Goal: Task Accomplishment & Management: Complete application form

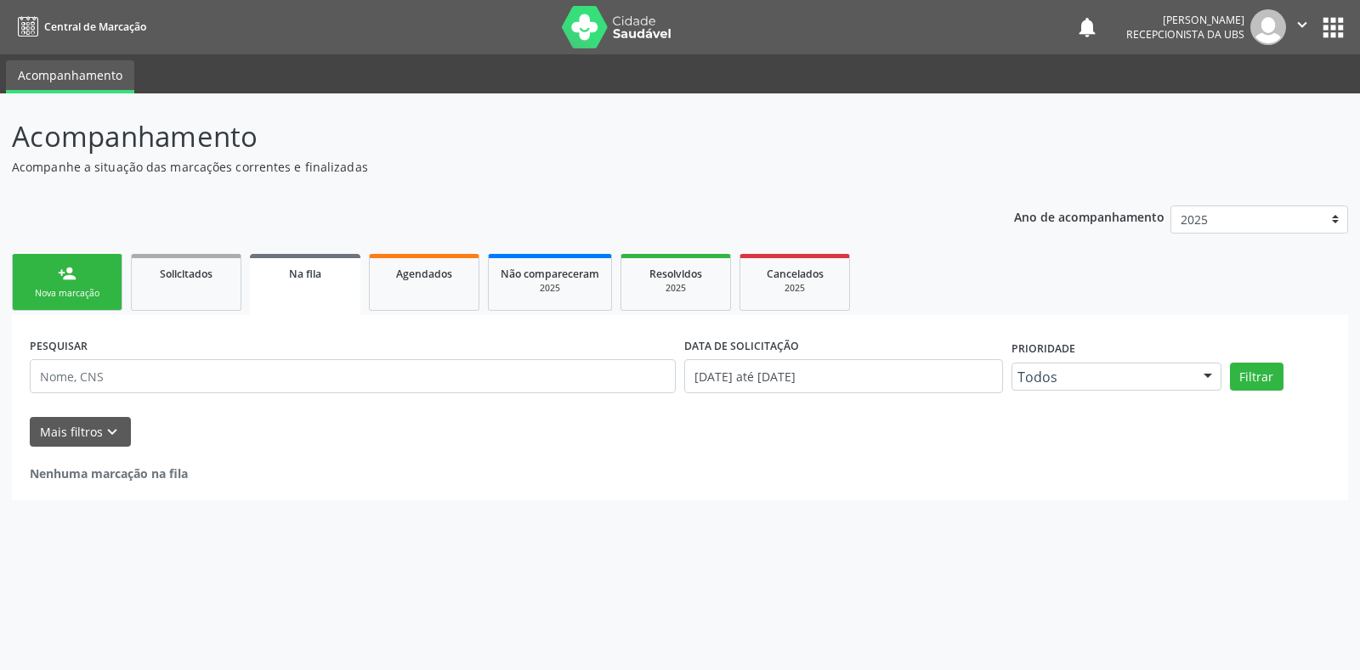
drag, startPoint x: 0, startPoint y: 0, endPoint x: 56, endPoint y: 297, distance: 302.7
click at [56, 297] on div "Nova marcação" at bounding box center [67, 293] width 85 height 13
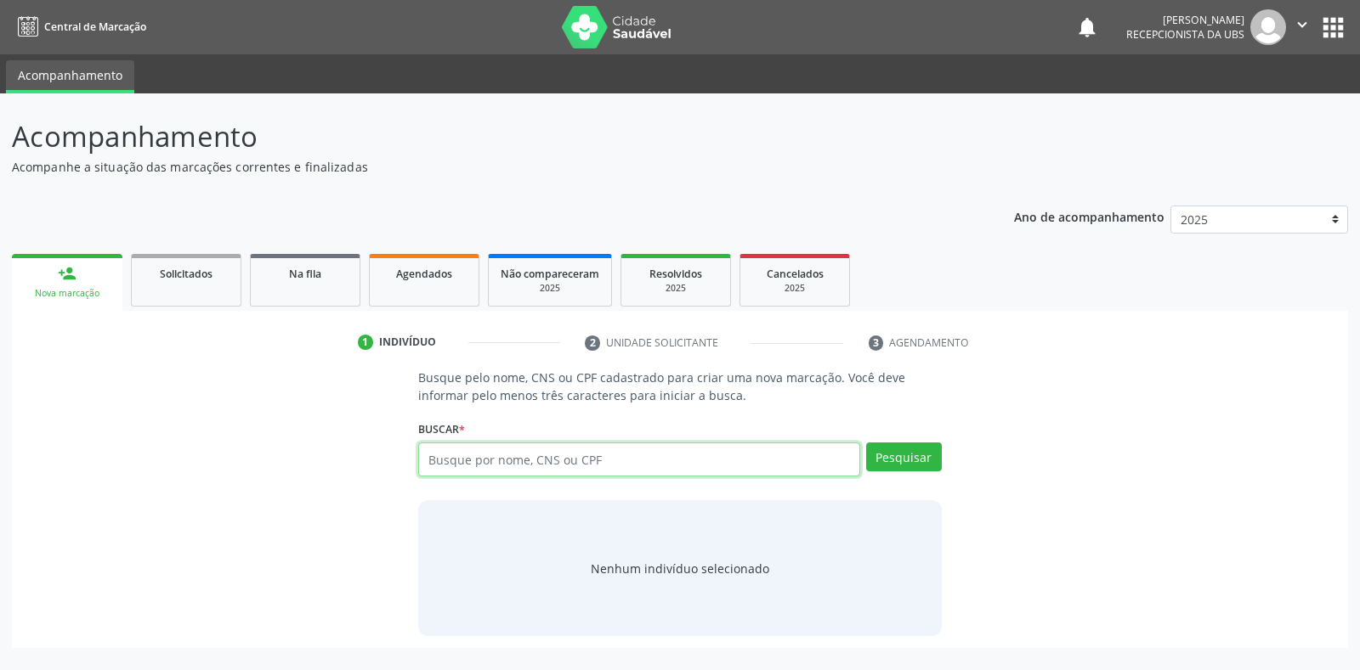
click at [702, 472] on input "text" at bounding box center [638, 460] width 441 height 34
type input "700005486765902"
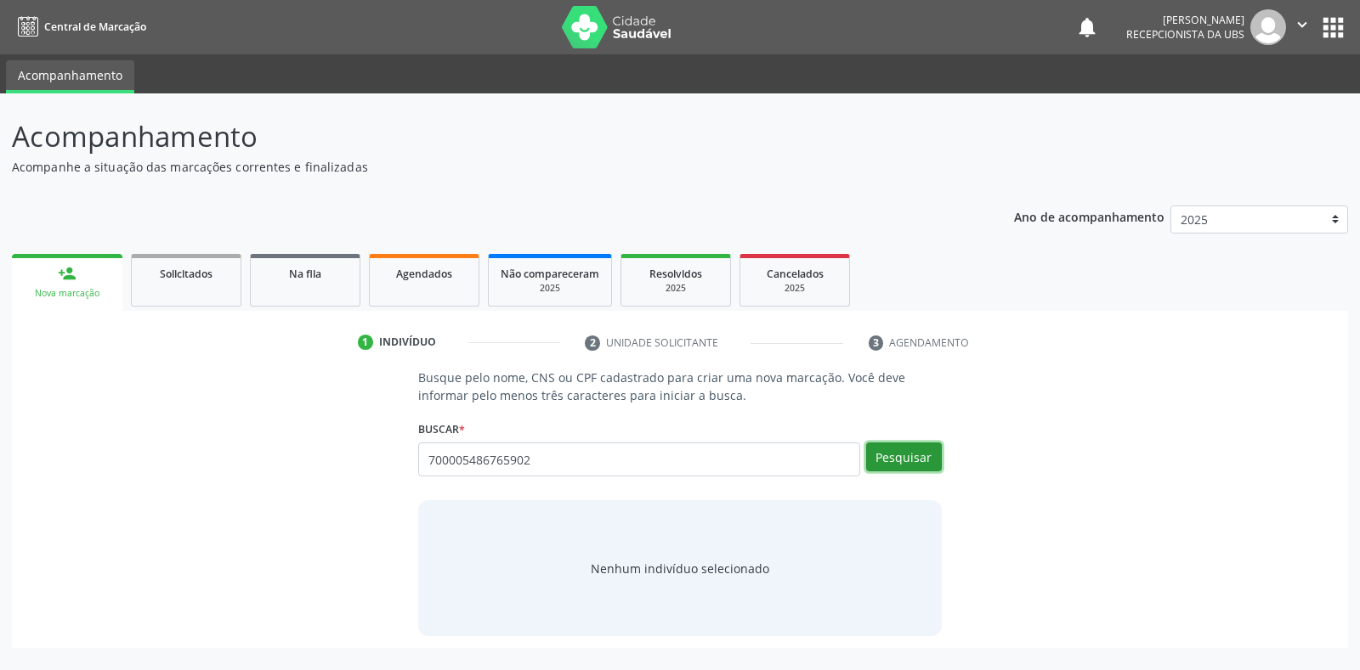
click at [870, 456] on button "Pesquisar" at bounding box center [904, 457] width 76 height 29
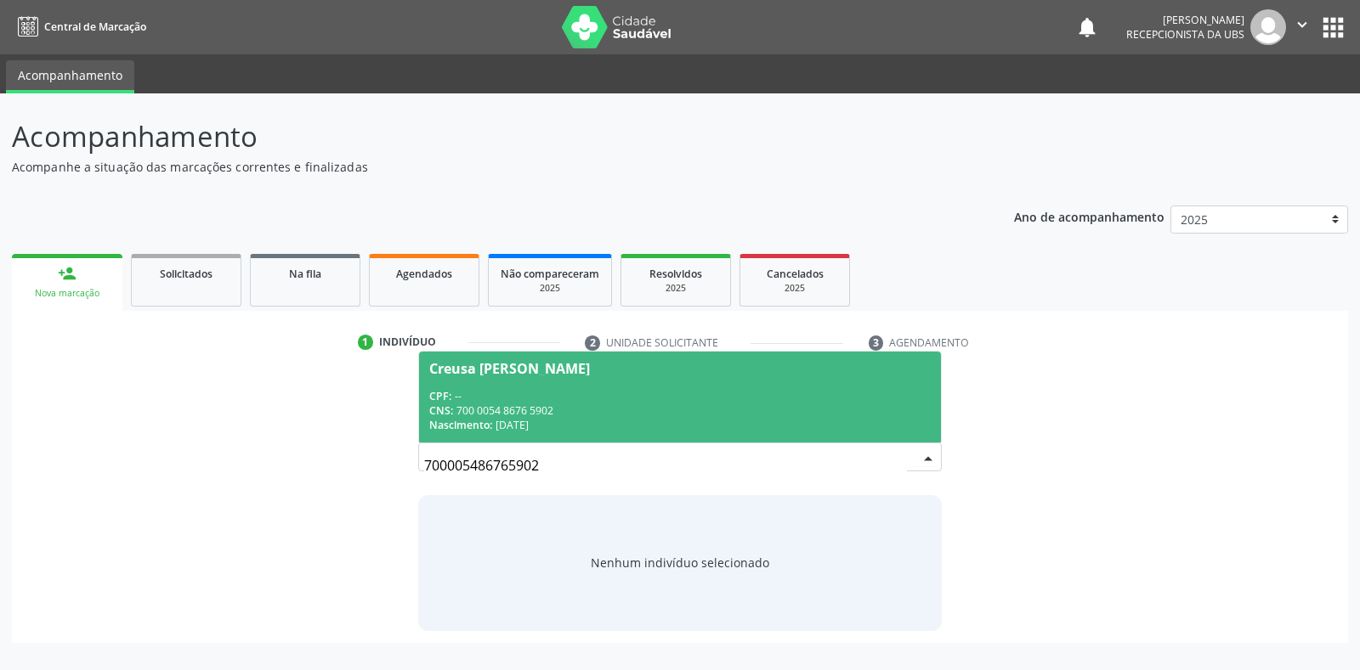
click at [579, 409] on div "CNS: 700 0054 8676 5902" at bounding box center [679, 411] width 501 height 14
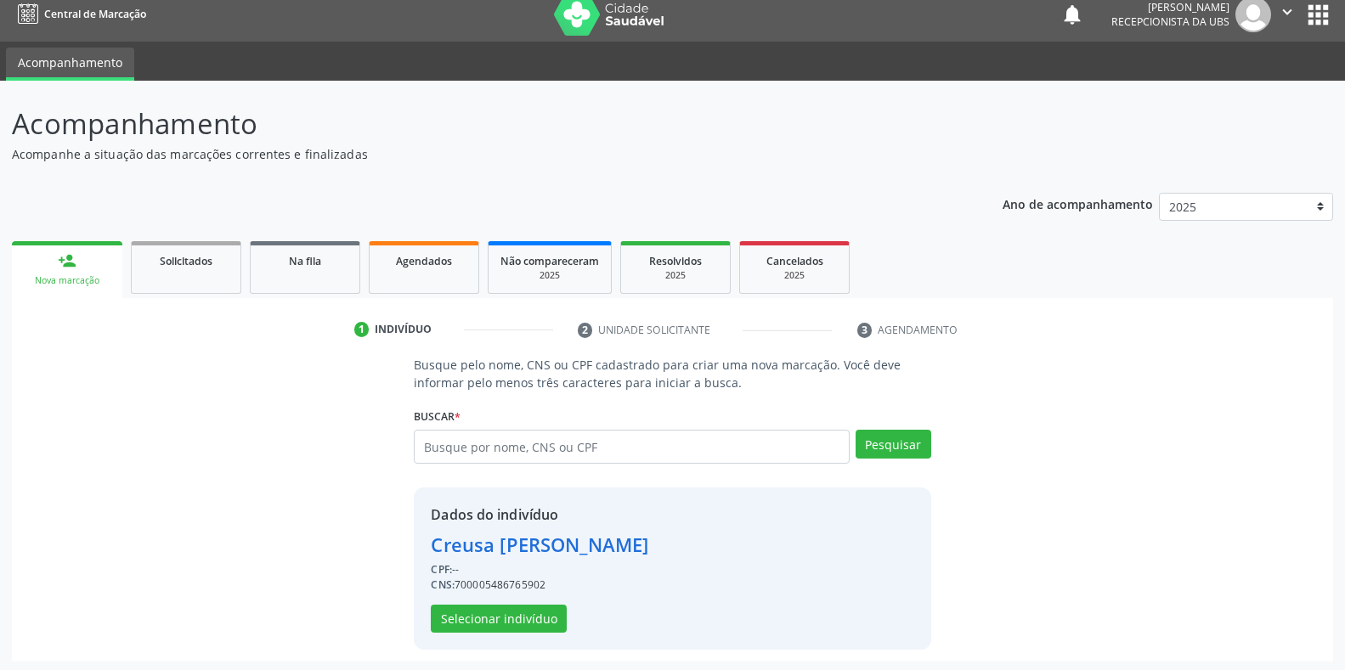
scroll to position [16, 0]
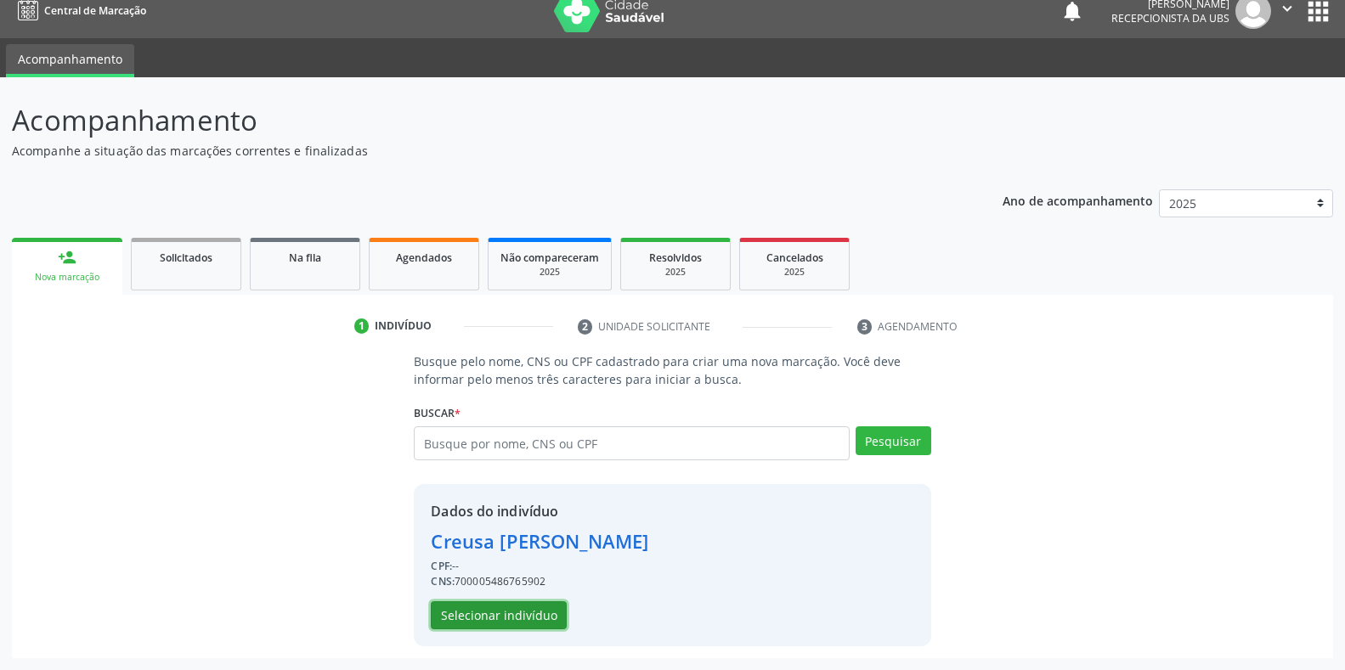
click at [532, 620] on button "Selecionar indivíduo" at bounding box center [499, 616] width 136 height 29
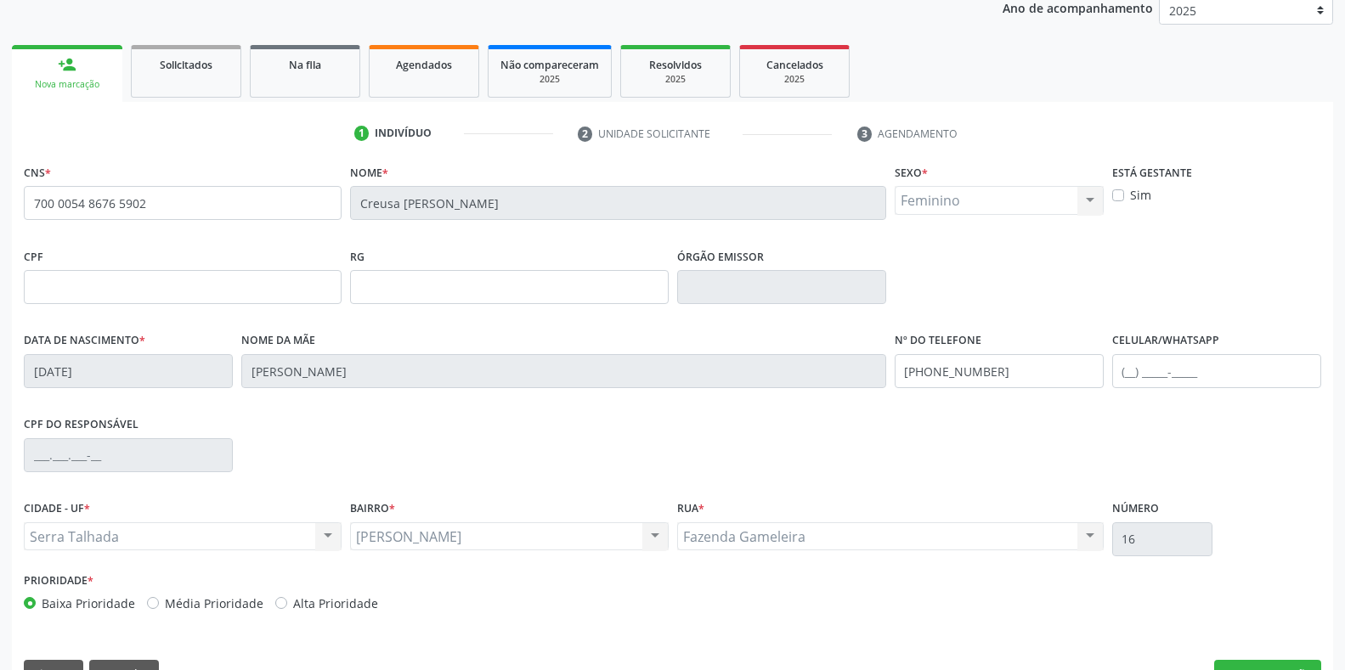
scroll to position [251, 0]
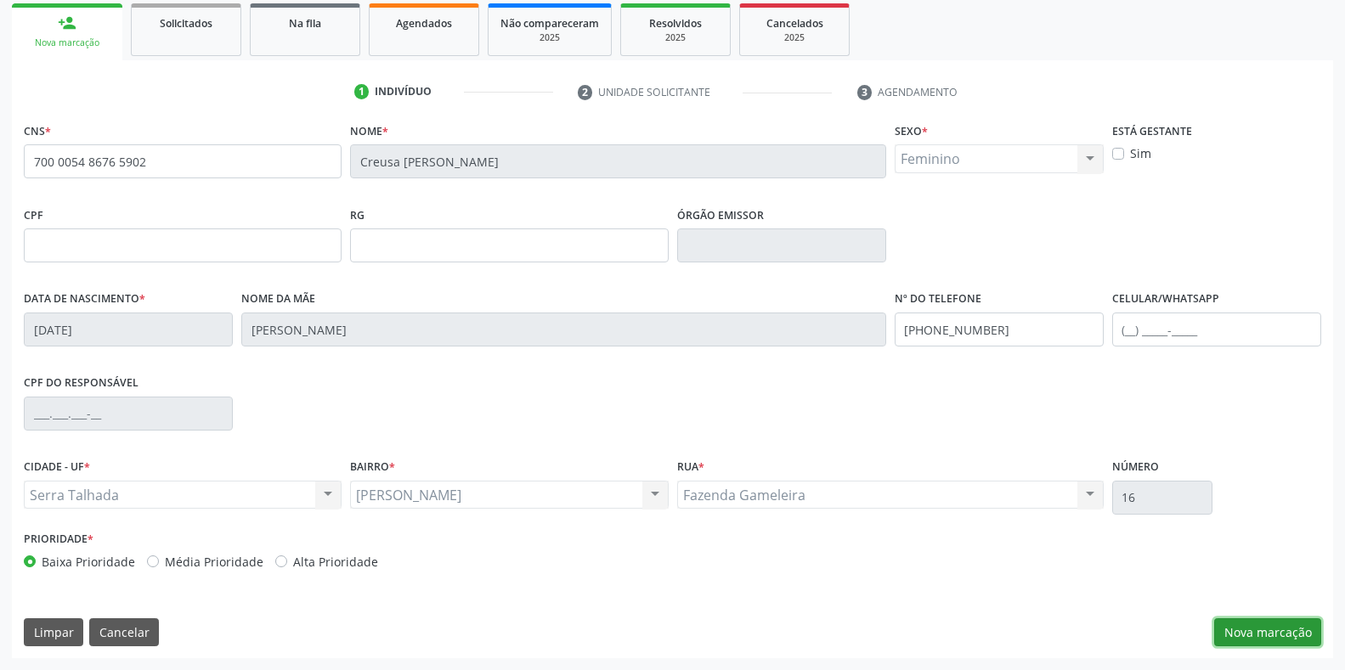
click at [1260, 624] on button "Nova marcação" at bounding box center [1267, 633] width 107 height 29
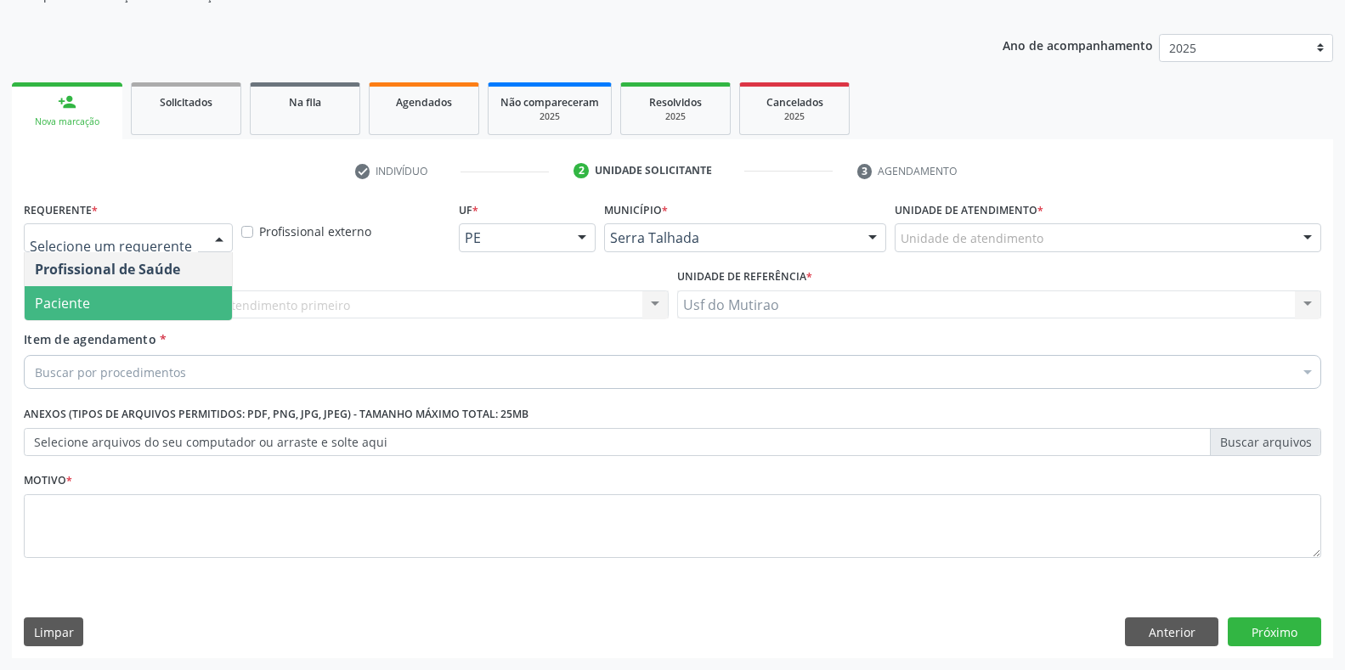
click at [105, 307] on span "Paciente" at bounding box center [128, 303] width 207 height 34
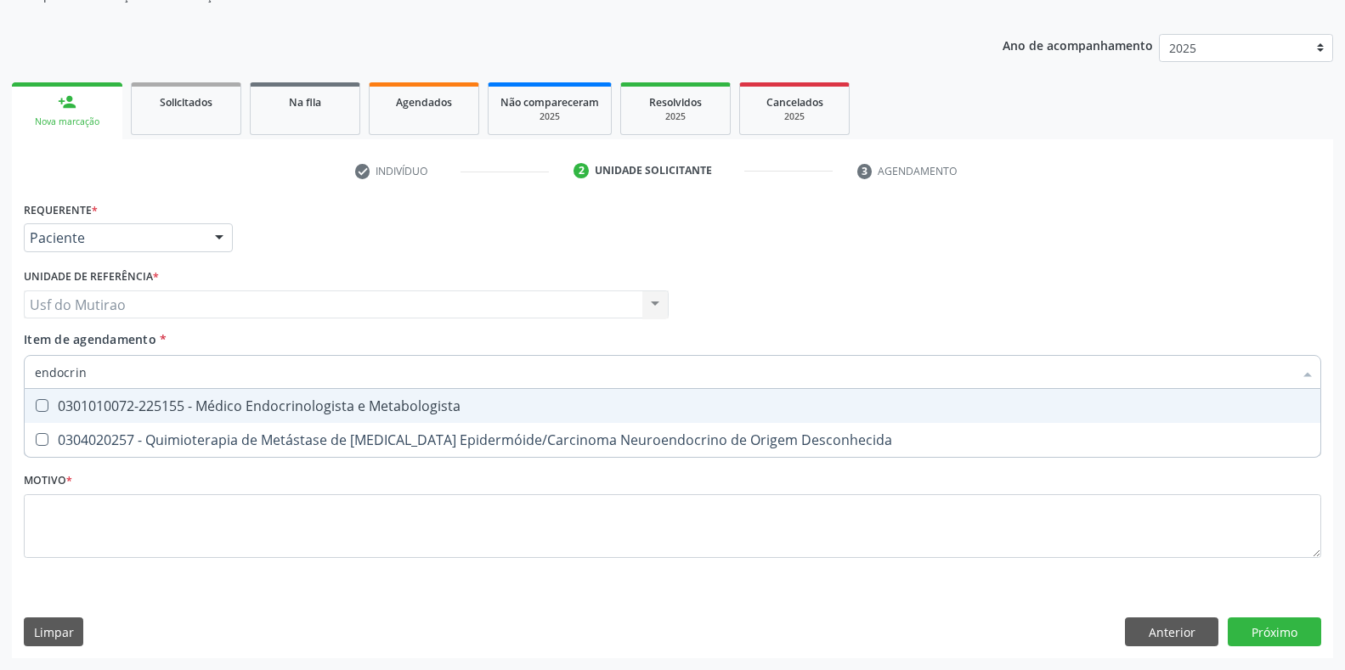
type input "endocrino"
click at [157, 406] on div "0301010072-225155 - Médico Endocrinologista e Metabologista" at bounding box center [673, 406] width 1276 height 14
checkbox Metabologista "true"
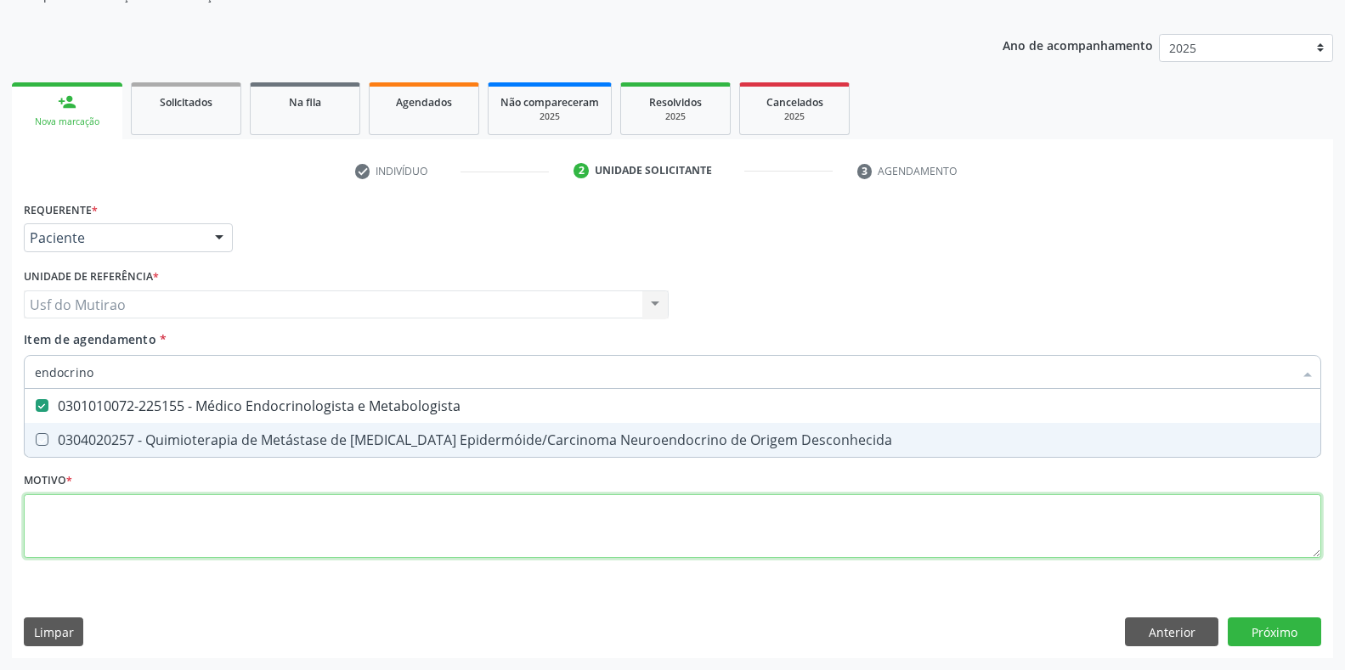
click at [190, 514] on div "Requerente * Paciente Profissional de Saúde Paciente Nenhum resultado encontrad…" at bounding box center [673, 389] width 1298 height 385
checkbox Desconhecida "true"
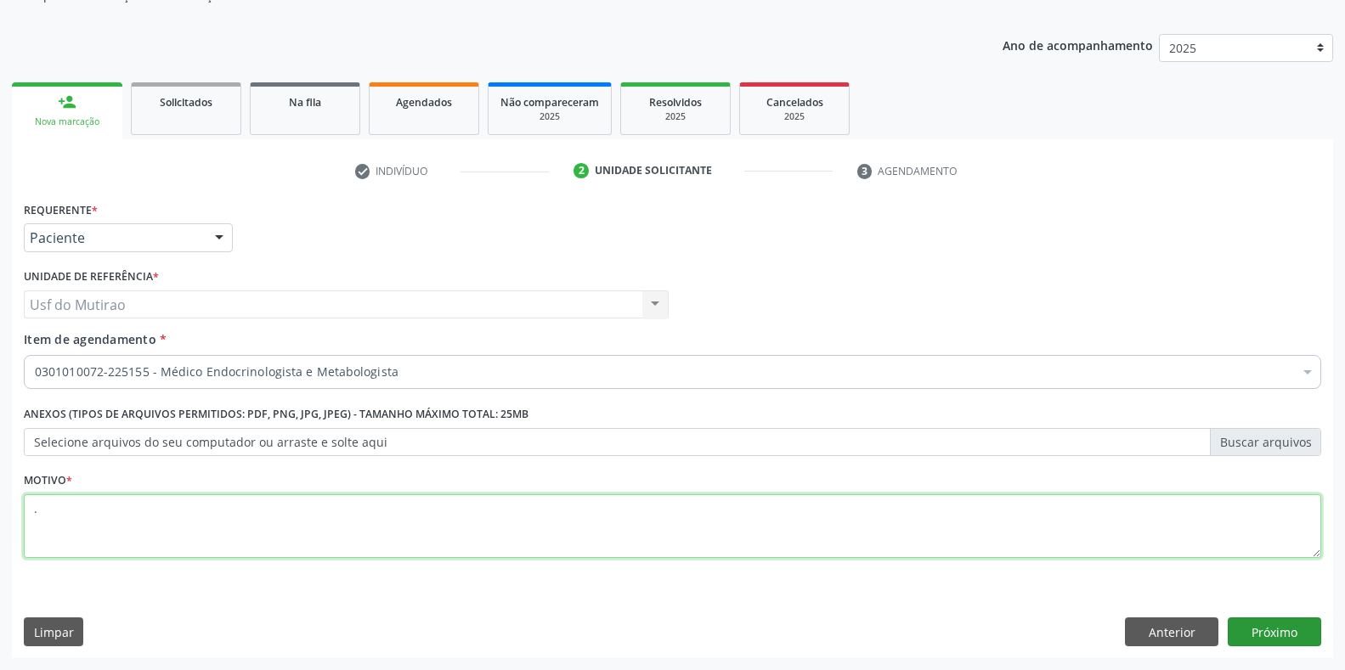
type textarea "."
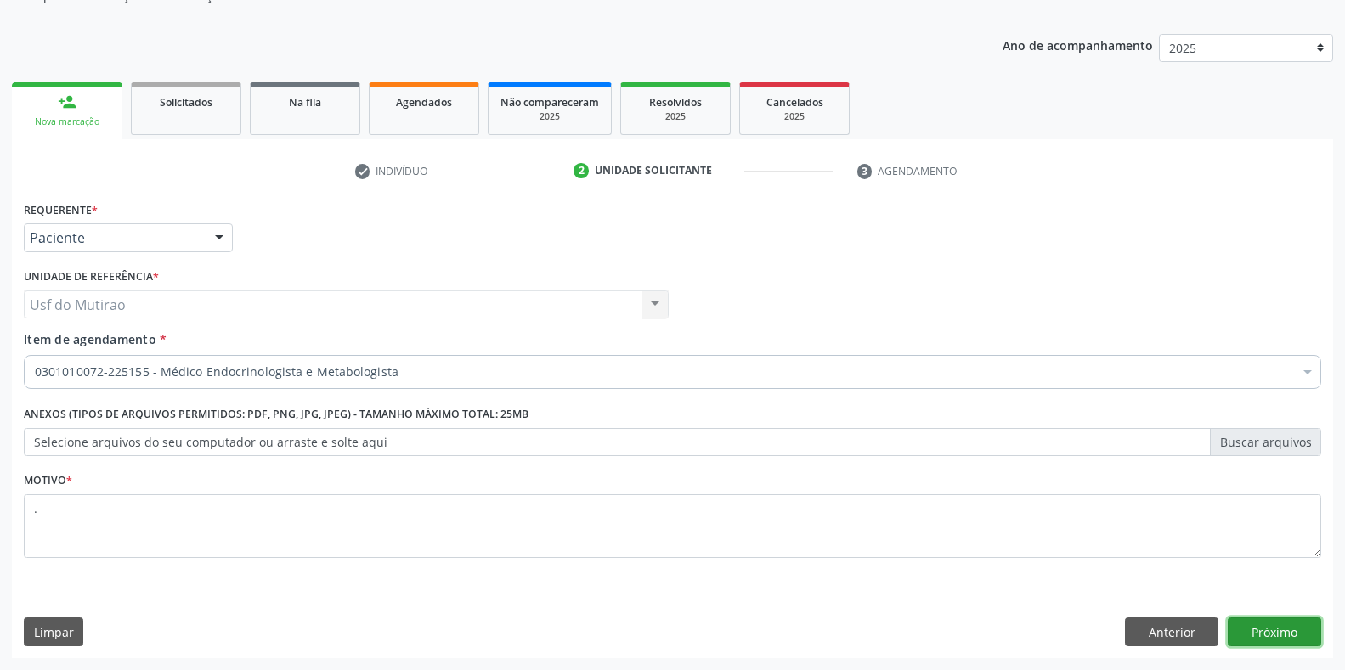
click at [1276, 635] on button "Próximo" at bounding box center [1274, 632] width 93 height 29
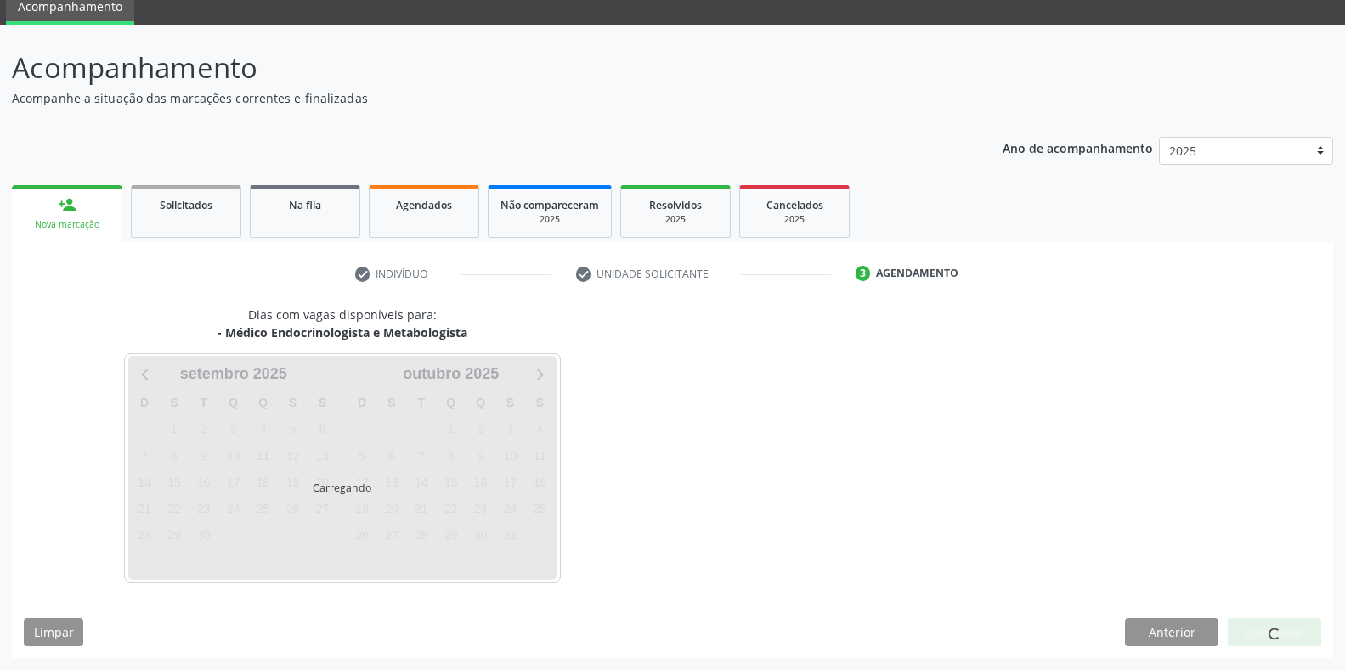
scroll to position [69, 0]
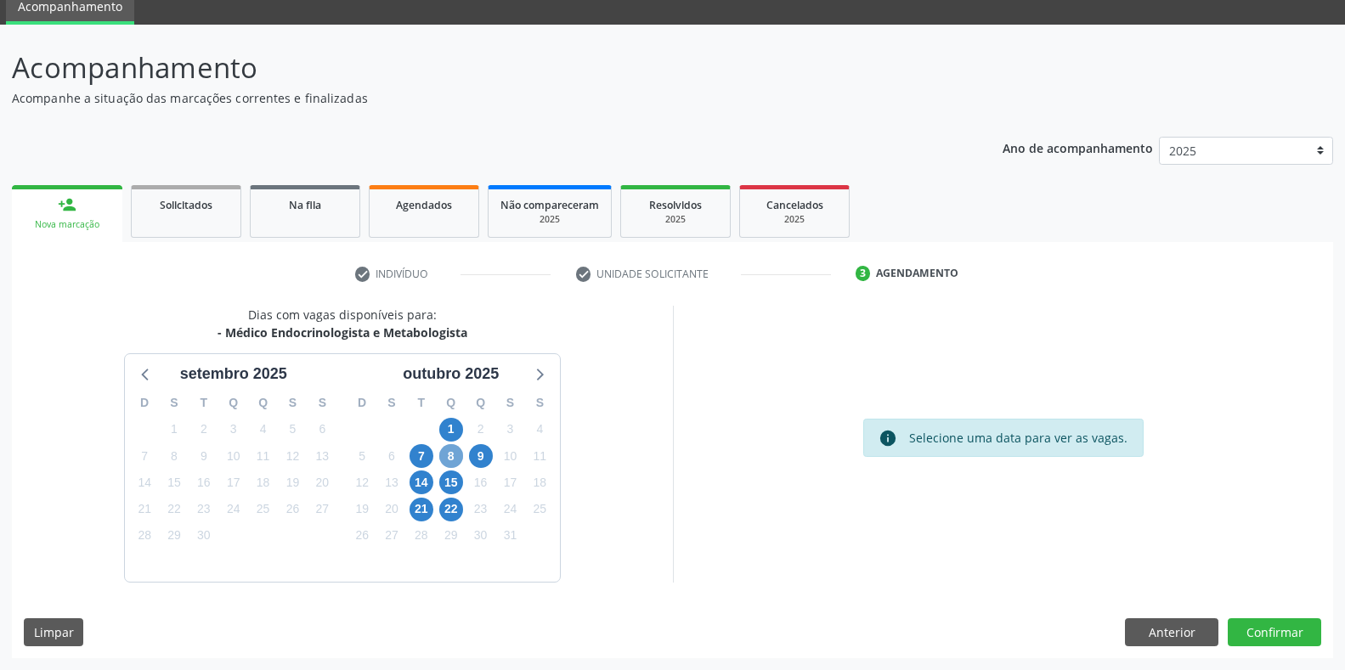
click at [455, 465] on span "8" at bounding box center [451, 456] width 24 height 24
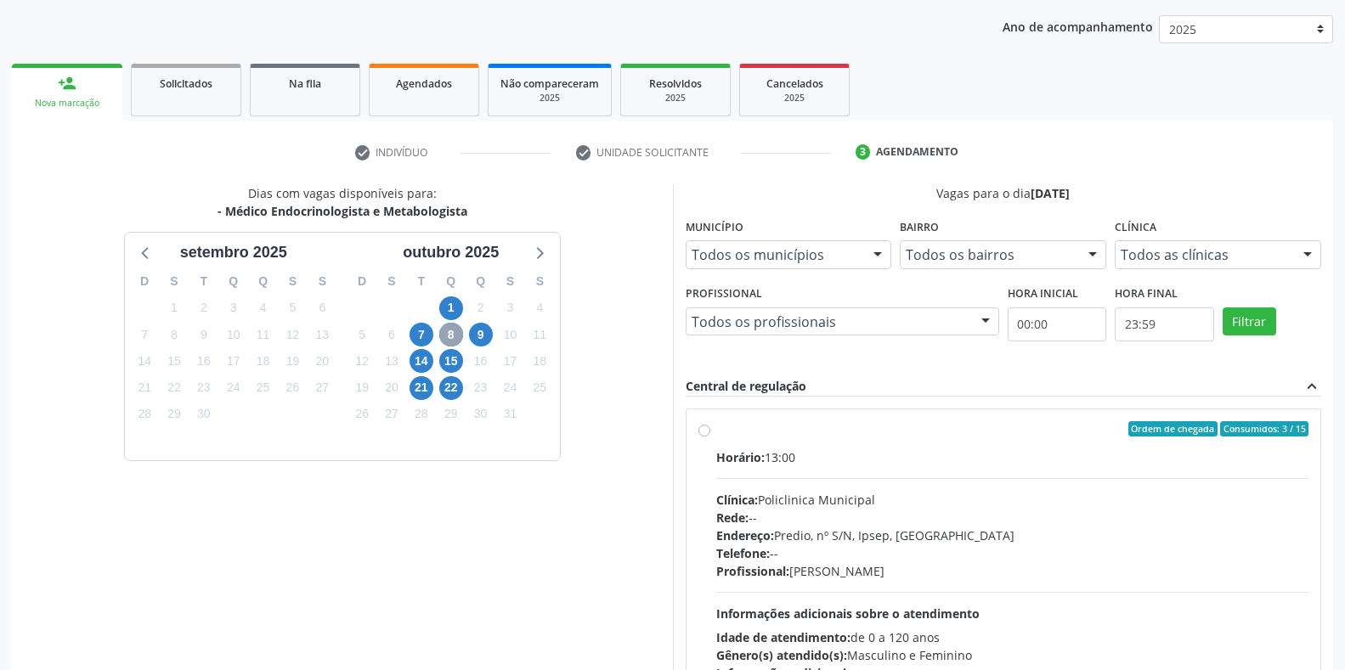
scroll to position [239, 0]
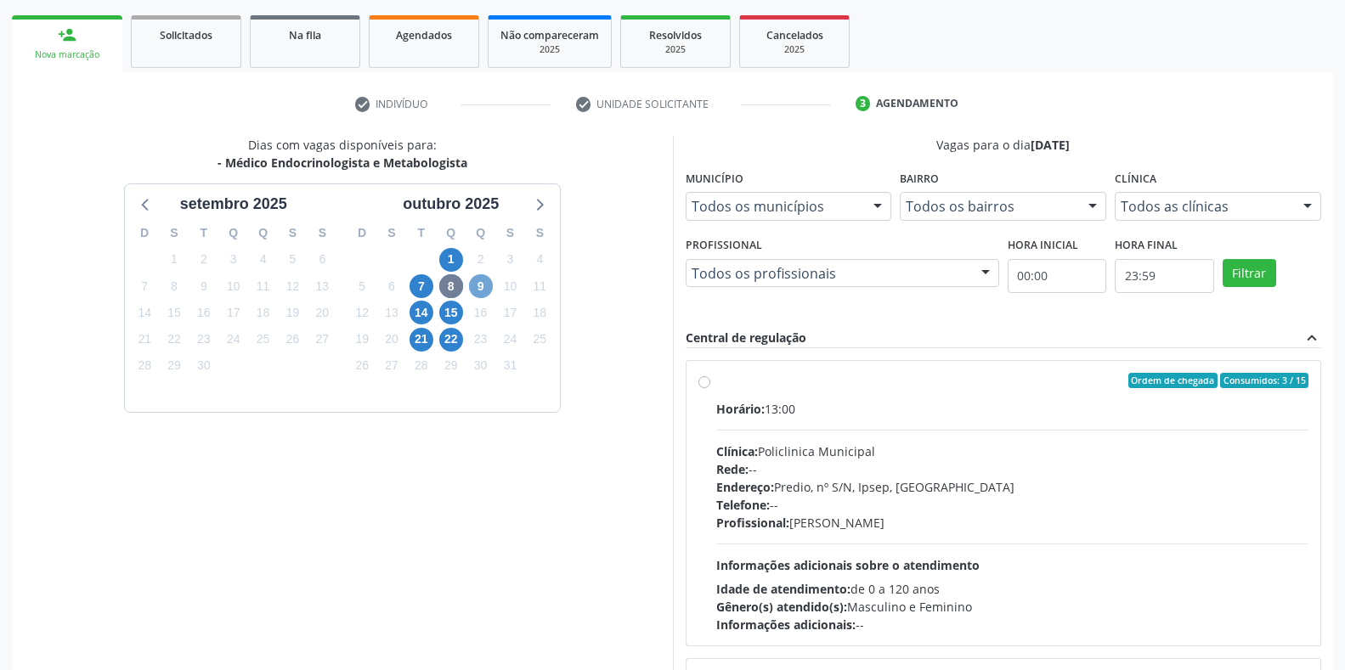
click at [477, 289] on span "9" at bounding box center [481, 286] width 24 height 24
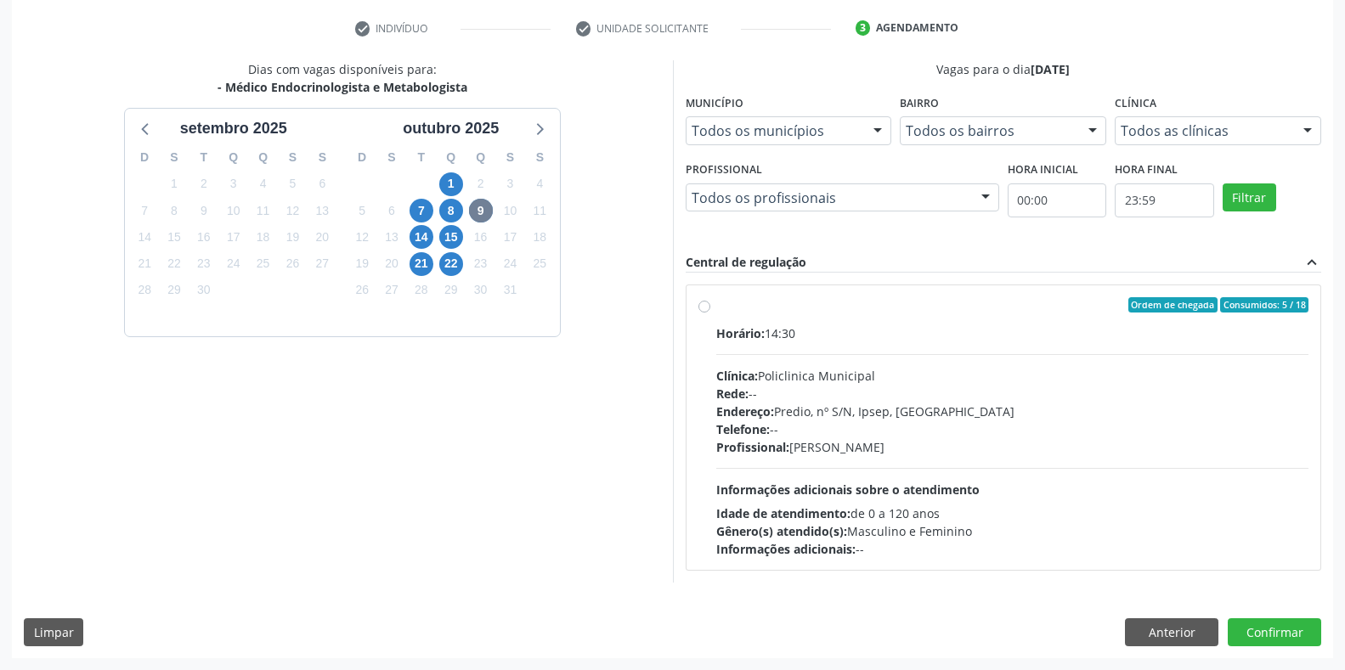
click at [812, 334] on div "Horário: 14:30" at bounding box center [1012, 334] width 593 height 18
click at [710, 313] on input "Ordem de chegada Consumidos: 5 / 18 Horário: 14:30 Clínica: Policlinica Municip…" at bounding box center [705, 304] width 12 height 15
radio input "true"
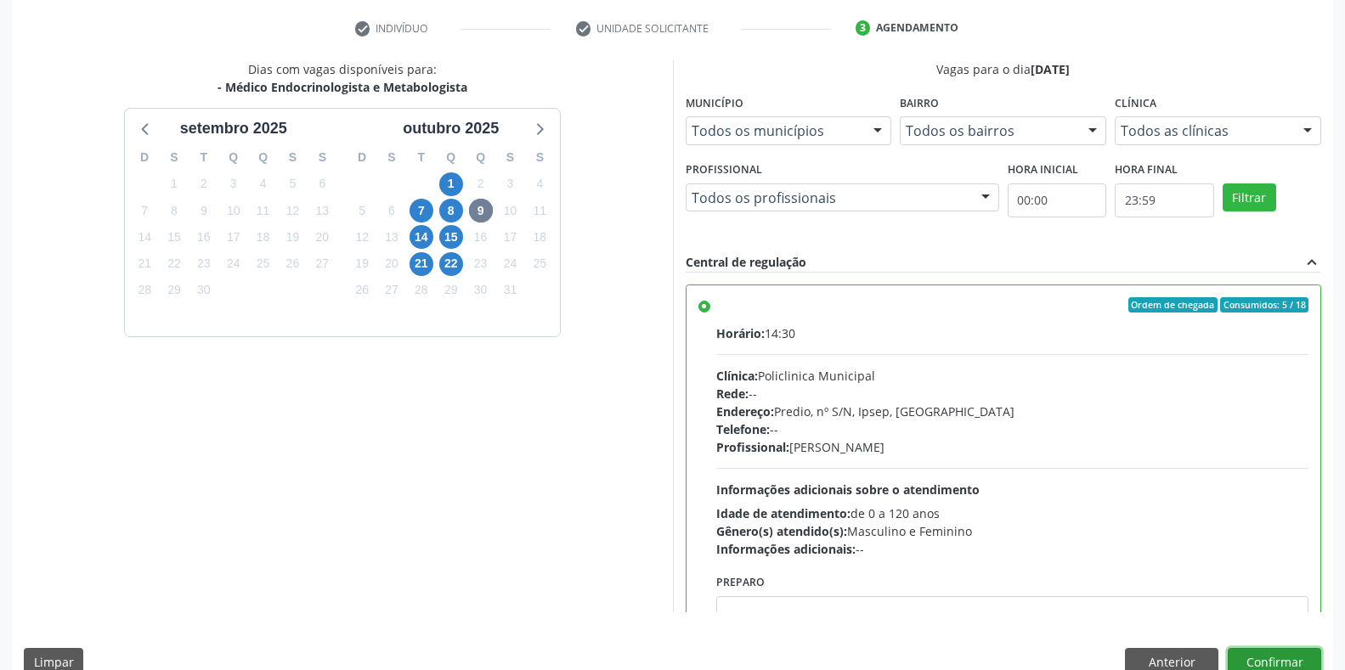
click at [1301, 662] on button "Confirmar" at bounding box center [1274, 662] width 93 height 29
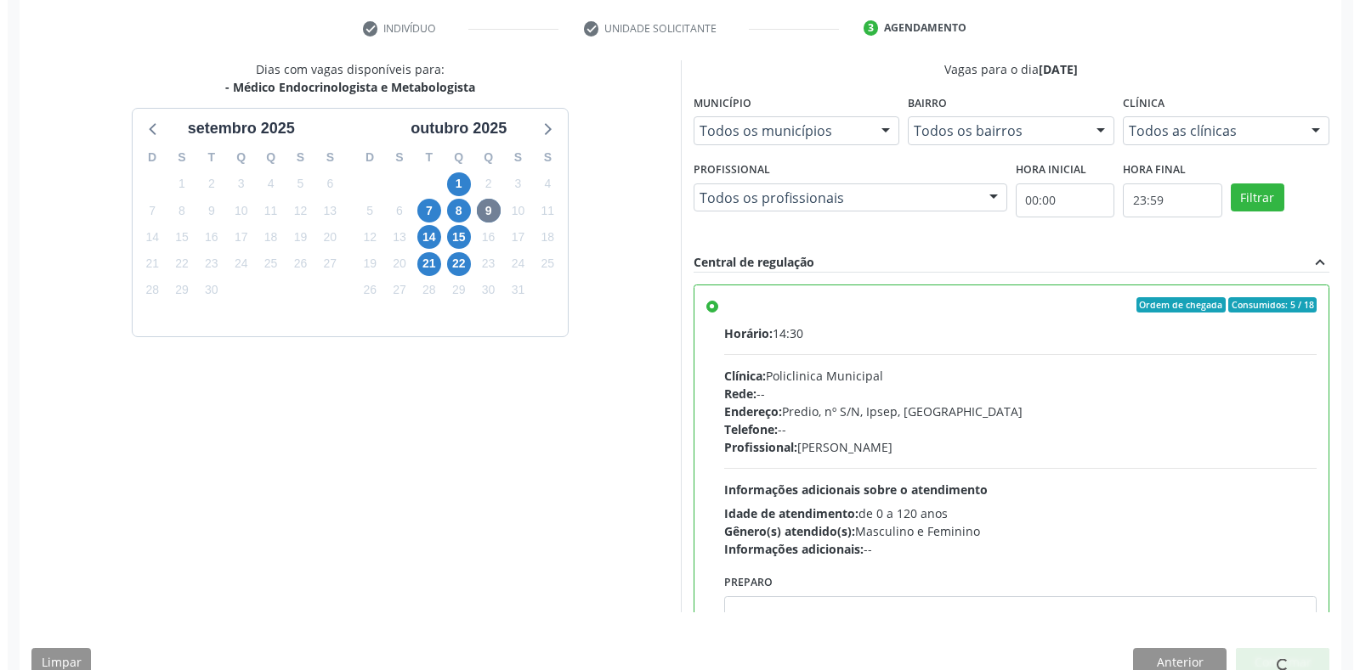
scroll to position [0, 0]
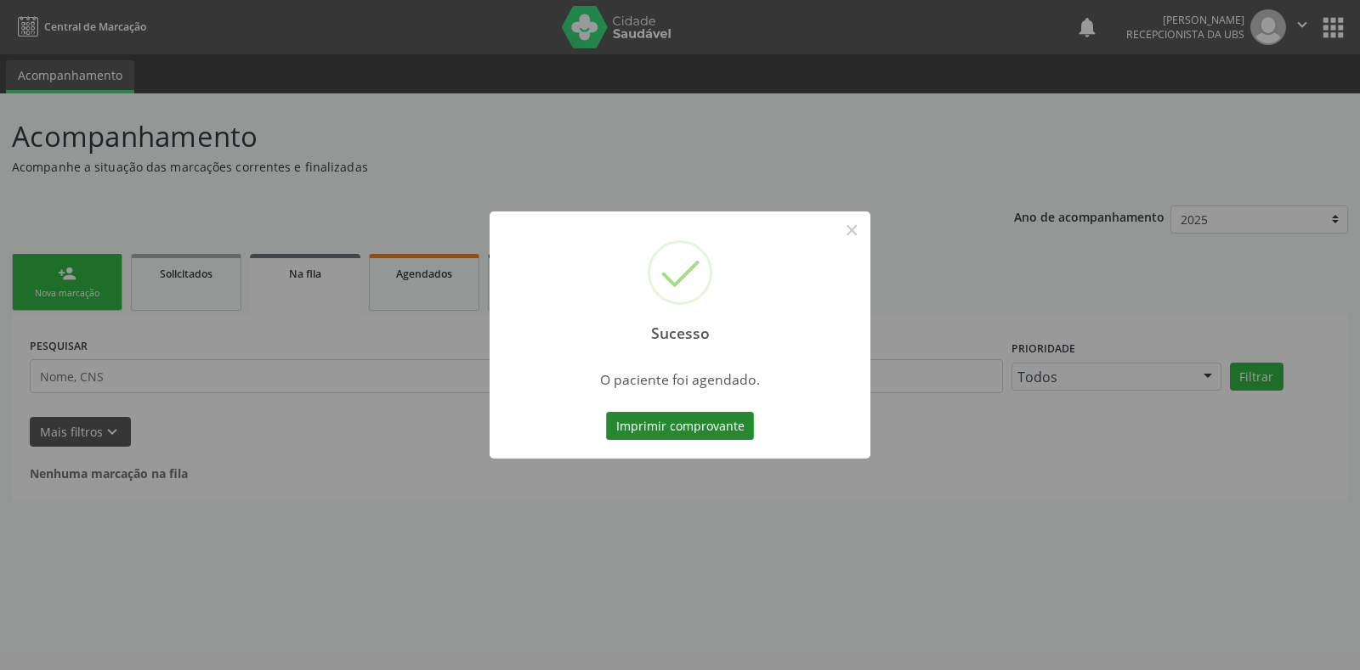
click at [744, 433] on button "Imprimir comprovante" at bounding box center [680, 426] width 148 height 29
